Goal: Information Seeking & Learning: Check status

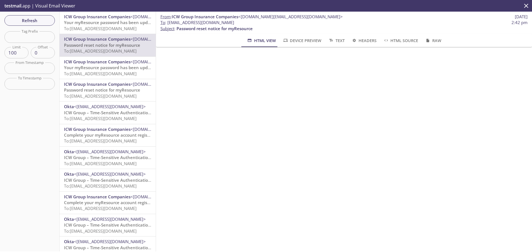
click at [425, 4] on icon "close" at bounding box center [526, 5] width 7 height 7
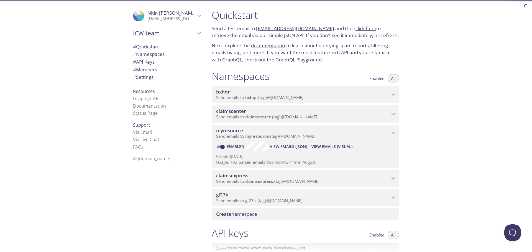
click at [307, 115] on span "Send emails to claimscenter . {tag} @[DOMAIN_NAME]" at bounding box center [266, 117] width 101 height 6
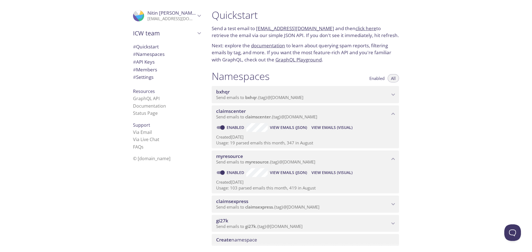
click at [338, 128] on span "View Emails (Visual)" at bounding box center [332, 127] width 41 height 7
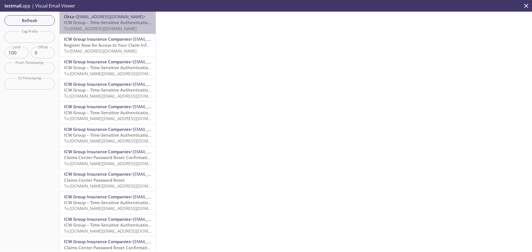
click at [123, 32] on div "Okta <[EMAIL_ADDRESS][DOMAIN_NAME]> ICW Group – Time-Sensitive Authentication C…" at bounding box center [108, 23] width 96 height 22
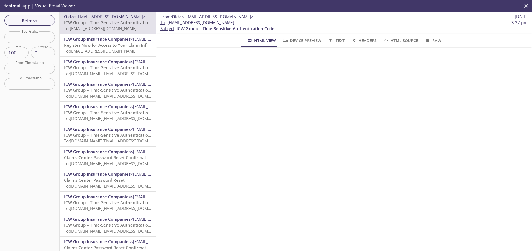
click at [425, 7] on icon "close" at bounding box center [526, 5] width 7 height 7
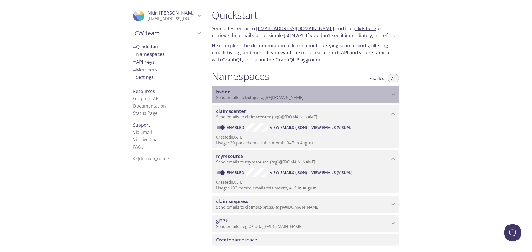
click at [282, 98] on span "Send emails to bxhqr . {tag} @[DOMAIN_NAME]" at bounding box center [259, 98] width 87 height 6
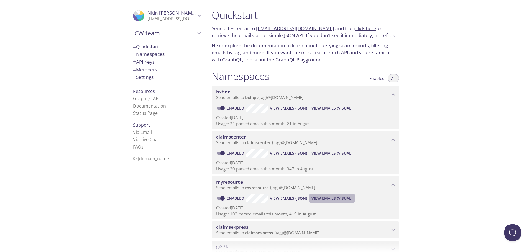
click at [348, 192] on span "View Emails (Visual)" at bounding box center [332, 198] width 41 height 7
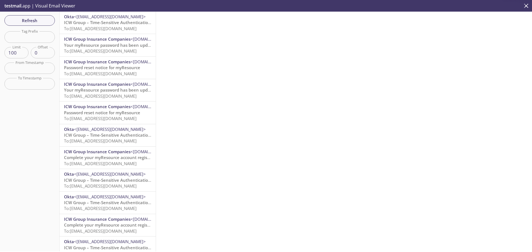
click at [121, 31] on span "To: [EMAIL_ADDRESS][DOMAIN_NAME]" at bounding box center [100, 29] width 73 height 6
